Goal: Find specific page/section: Find specific page/section

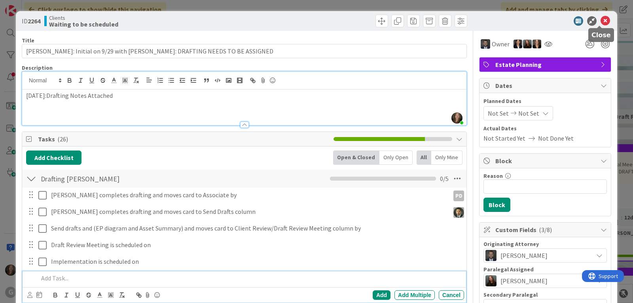
scroll to position [1651, 0]
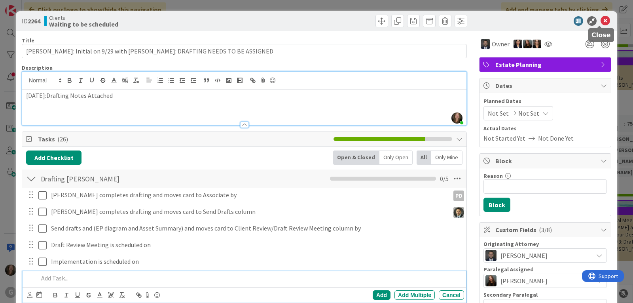
click at [601, 20] on icon at bounding box center [604, 20] width 9 height 9
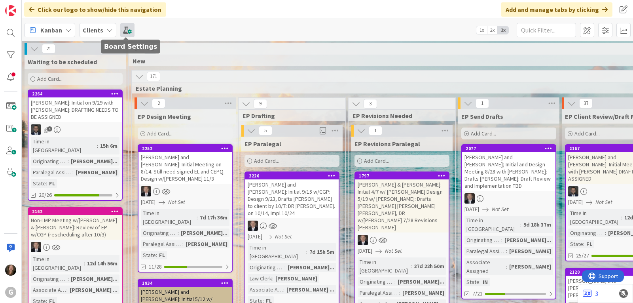
click at [123, 28] on span at bounding box center [127, 30] width 14 height 14
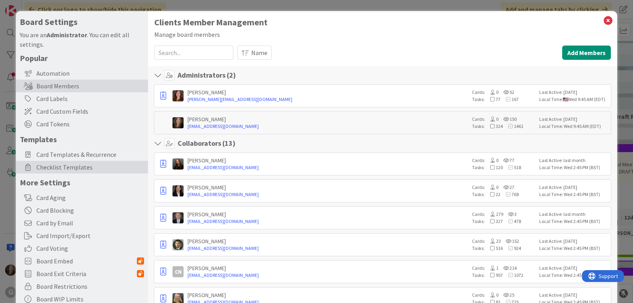
click at [58, 170] on span "Checklist Templates" at bounding box center [90, 166] width 108 height 9
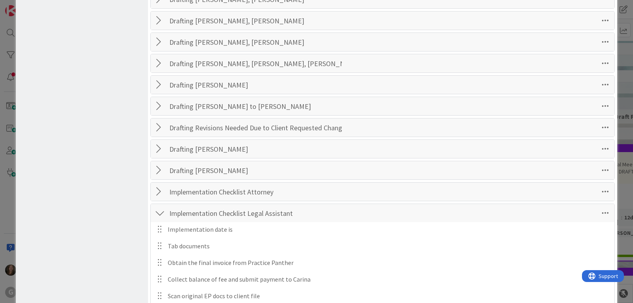
scroll to position [672, 0]
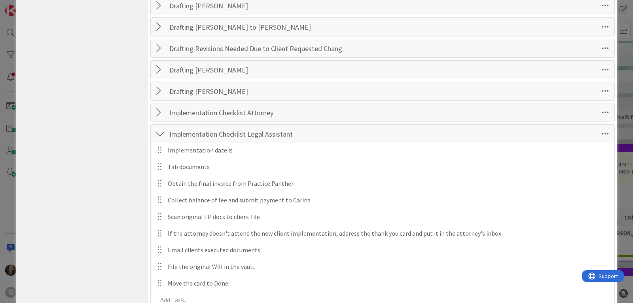
click at [157, 133] on div at bounding box center [160, 134] width 10 height 14
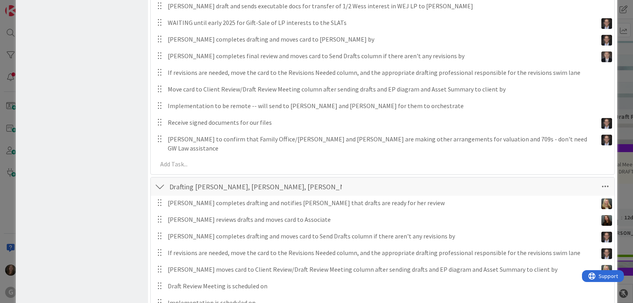
scroll to position [0, 0]
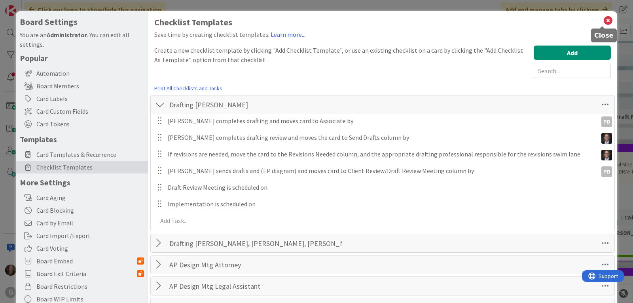
click at [603, 21] on icon at bounding box center [608, 20] width 10 height 11
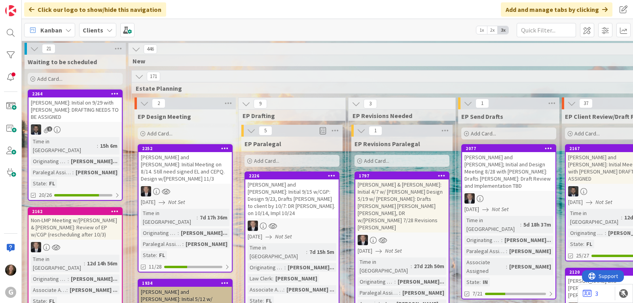
click at [107, 29] on icon at bounding box center [109, 30] width 6 height 6
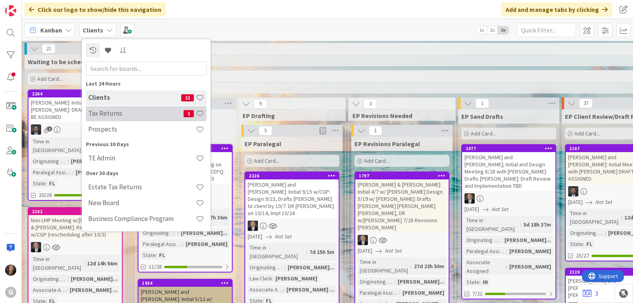
click at [105, 117] on h4 "Tax Returns" at bounding box center [135, 113] width 95 height 8
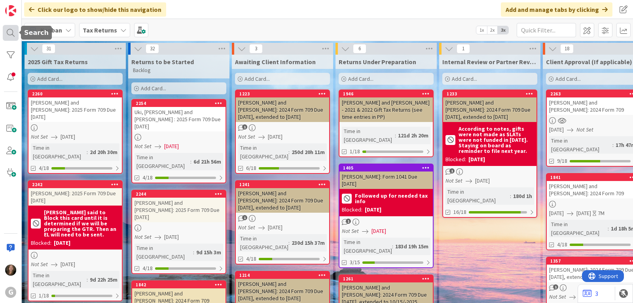
click at [11, 30] on div at bounding box center [11, 33] width 16 height 16
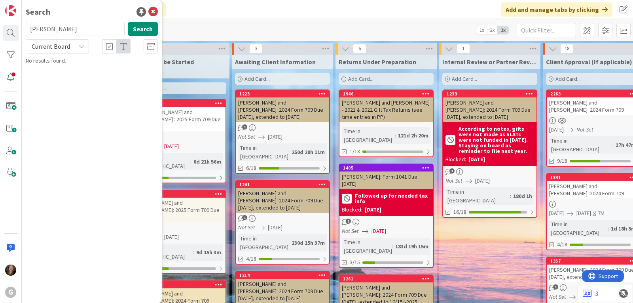
click at [50, 29] on input "[PERSON_NAME]" at bounding box center [75, 29] width 99 height 14
drag, startPoint x: 50, startPoint y: 29, endPoint x: 17, endPoint y: 27, distance: 32.5
click at [17, 27] on div "G Search [PERSON_NAME] Search Current Board No results found." at bounding box center [11, 151] width 22 height 303
type input "[PERSON_NAME]"
click at [75, 69] on span ", [PERSON_NAME] and [PERSON_NAME]: 2024 Form 709" at bounding box center [93, 73] width 112 height 15
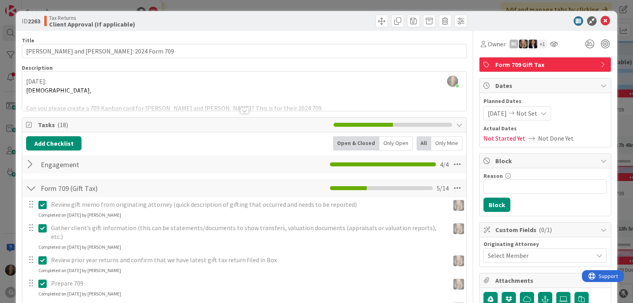
click at [27, 166] on div at bounding box center [31, 164] width 10 height 14
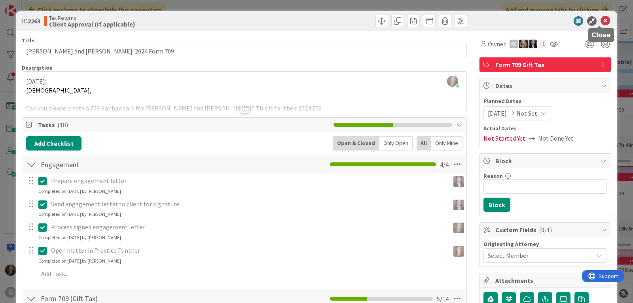
click at [602, 21] on icon at bounding box center [604, 20] width 9 height 9
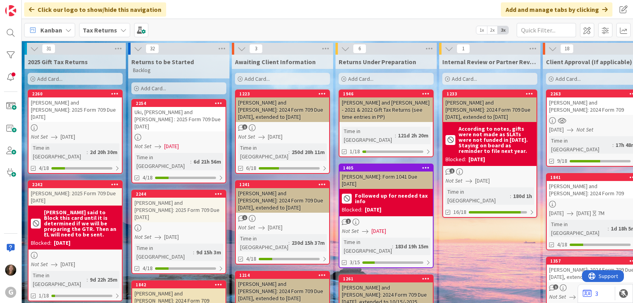
click at [121, 33] on div "Tax Returns" at bounding box center [104, 30] width 51 height 14
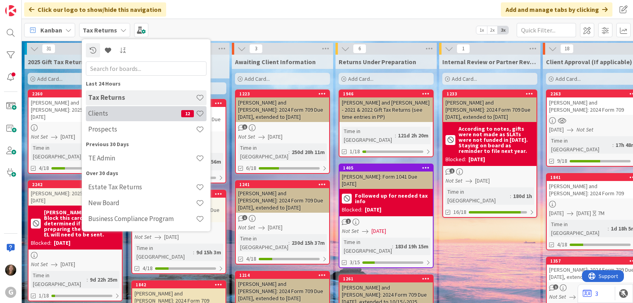
click at [118, 114] on h4 "Clients" at bounding box center [134, 113] width 93 height 8
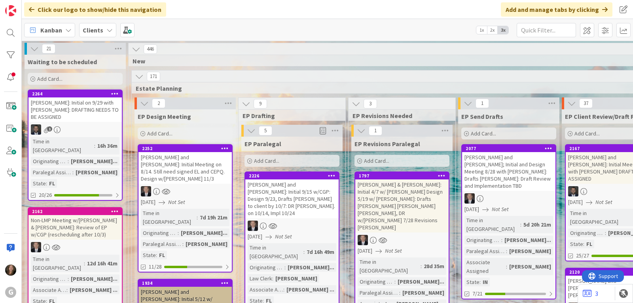
click at [61, 26] on span "Kanban" at bounding box center [51, 29] width 22 height 9
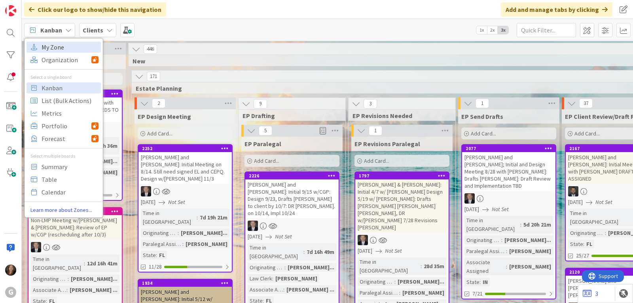
click at [62, 46] on span "My Zone" at bounding box center [70, 47] width 57 height 12
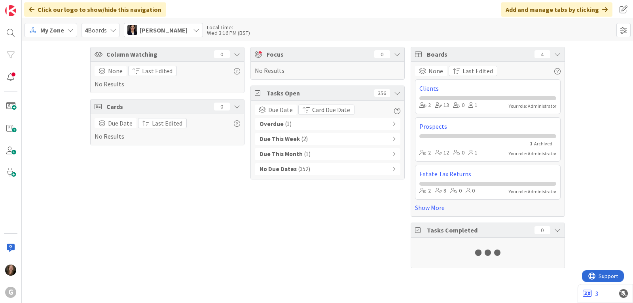
click at [180, 30] on span "[PERSON_NAME]" at bounding box center [164, 29] width 48 height 9
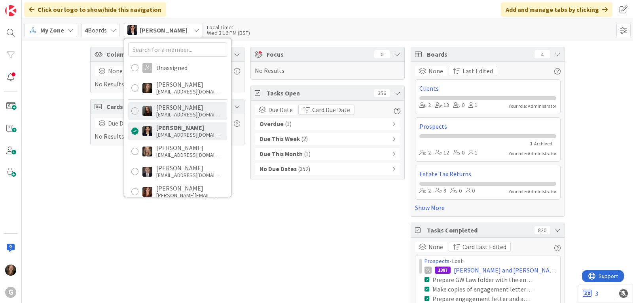
click at [172, 110] on div "[PERSON_NAME]" at bounding box center [187, 107] width 63 height 7
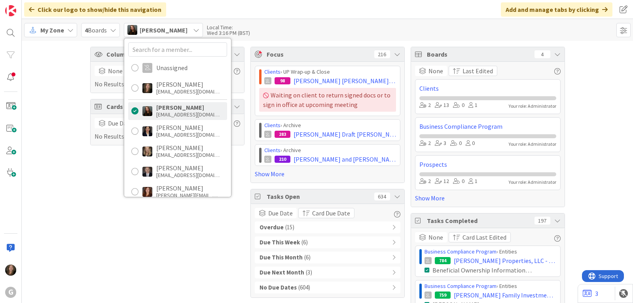
click at [270, 230] on b "Overdue" at bounding box center [271, 227] width 24 height 9
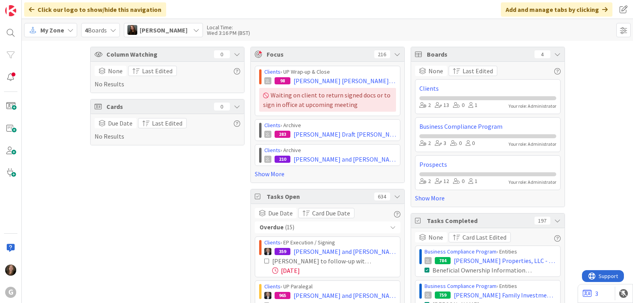
click at [193, 30] on icon at bounding box center [196, 30] width 6 height 6
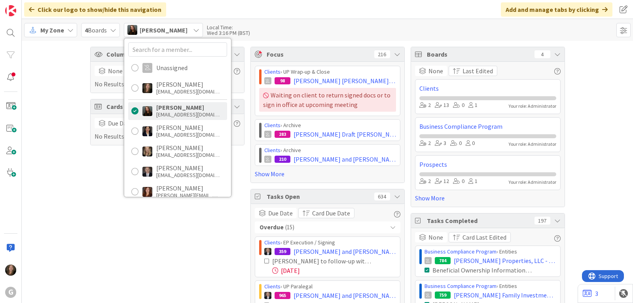
click at [71, 32] on icon at bounding box center [70, 30] width 6 height 6
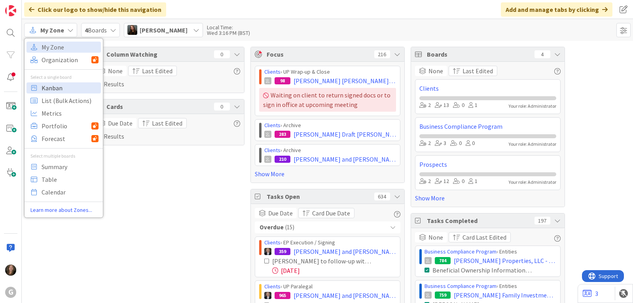
click at [71, 88] on span "Kanban" at bounding box center [70, 88] width 57 height 12
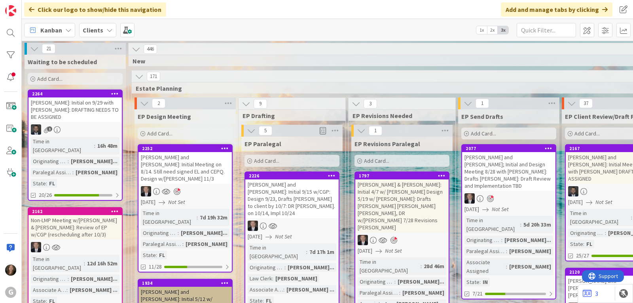
click at [101, 30] on b "Clients" at bounding box center [93, 30] width 21 height 8
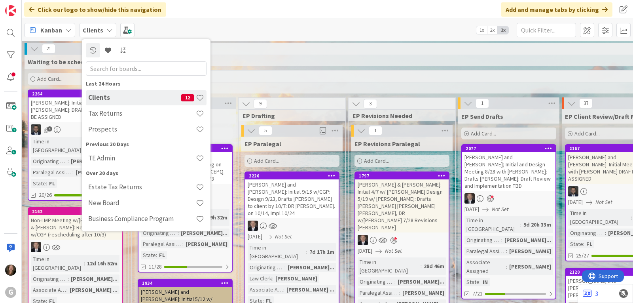
click at [62, 29] on div "Kanban" at bounding box center [49, 30] width 51 height 14
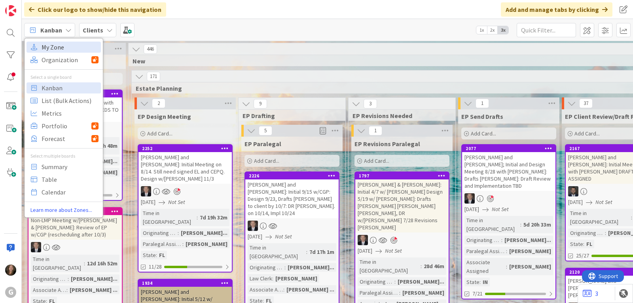
click at [57, 47] on span "My Zone" at bounding box center [70, 47] width 57 height 12
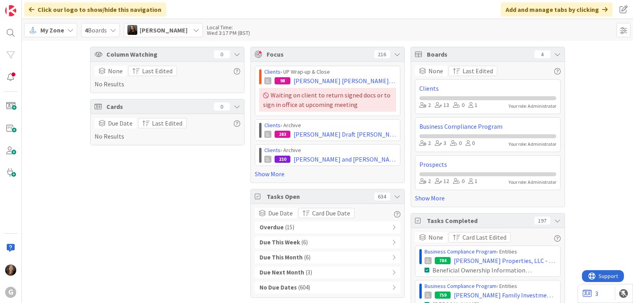
click at [193, 28] on icon at bounding box center [196, 30] width 6 height 6
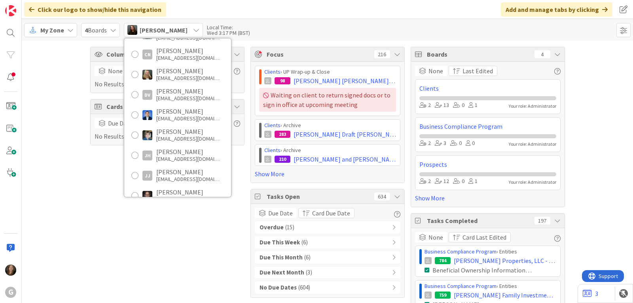
scroll to position [198, 0]
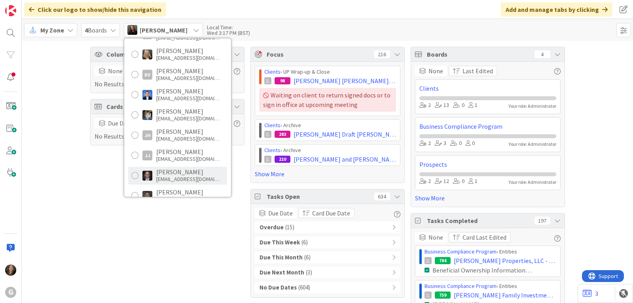
click at [181, 172] on div "[PERSON_NAME]" at bounding box center [187, 171] width 63 height 7
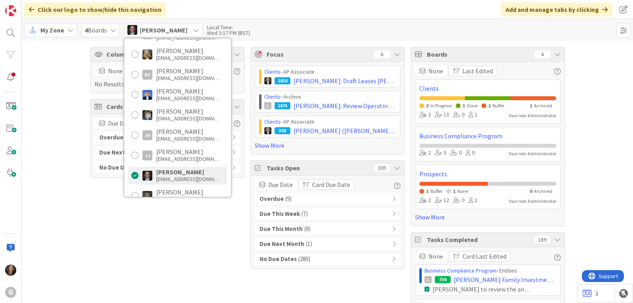
click at [263, 197] on b "Overdue" at bounding box center [271, 198] width 24 height 9
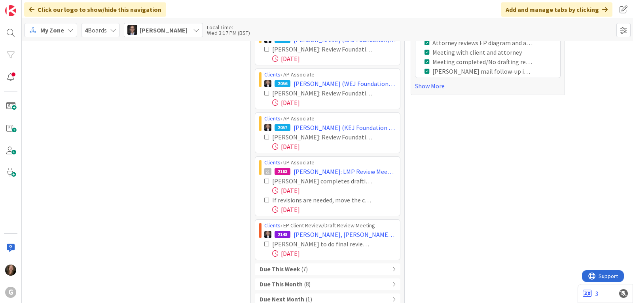
scroll to position [316, 0]
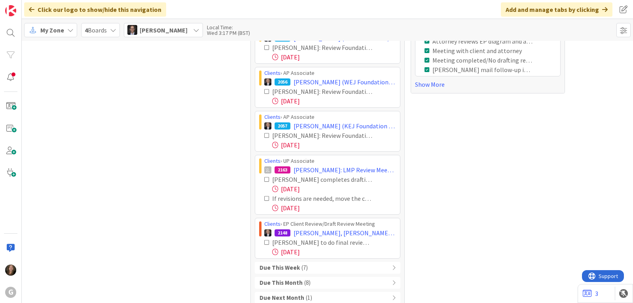
click at [64, 27] on div "My Zone" at bounding box center [50, 30] width 53 height 14
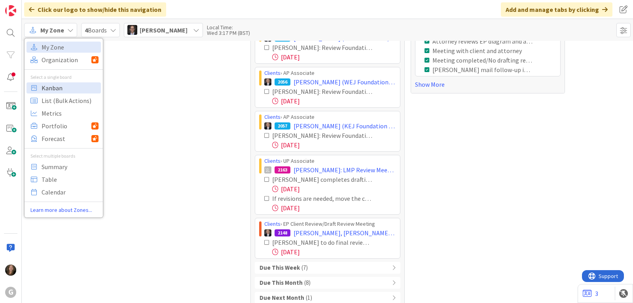
click at [55, 89] on span "Kanban" at bounding box center [70, 88] width 57 height 12
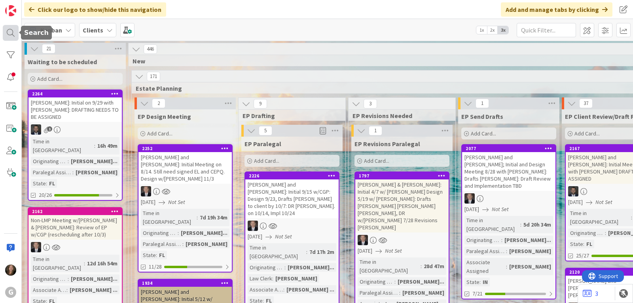
click at [9, 32] on div at bounding box center [11, 33] width 16 height 16
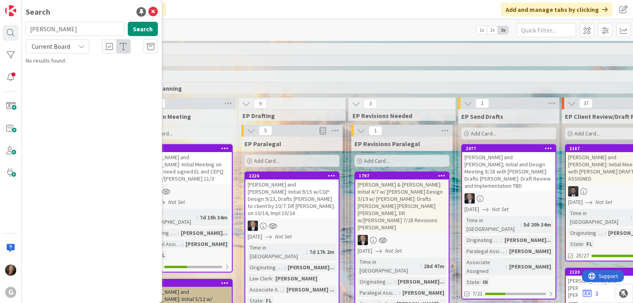
drag, startPoint x: 64, startPoint y: 29, endPoint x: 27, endPoint y: 26, distance: 37.6
click at [27, 26] on input "[PERSON_NAME]" at bounding box center [75, 29] width 99 height 14
type input "[PERSON_NAME]"
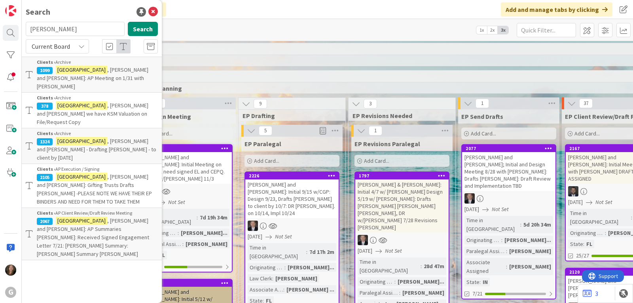
click at [106, 173] on span ", [PERSON_NAME] and [PERSON_NAME]: Gifting Trusts Drafts [PERSON_NAME] -PLEASE …" at bounding box center [94, 189] width 115 height 32
